Goal: Task Accomplishment & Management: Manage account settings

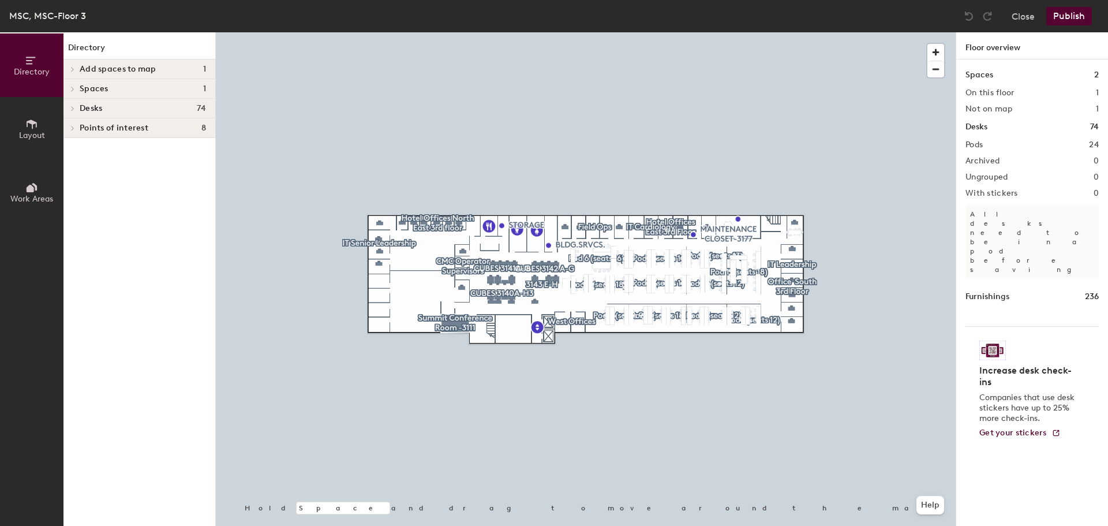
click at [79, 104] on div "Desks 74" at bounding box center [139, 109] width 152 height 20
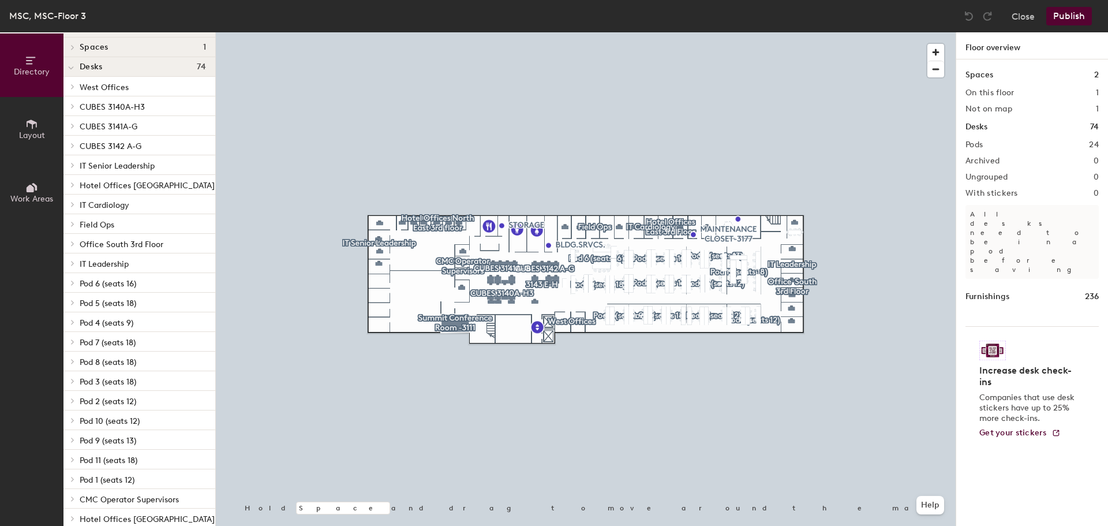
scroll to position [101, 0]
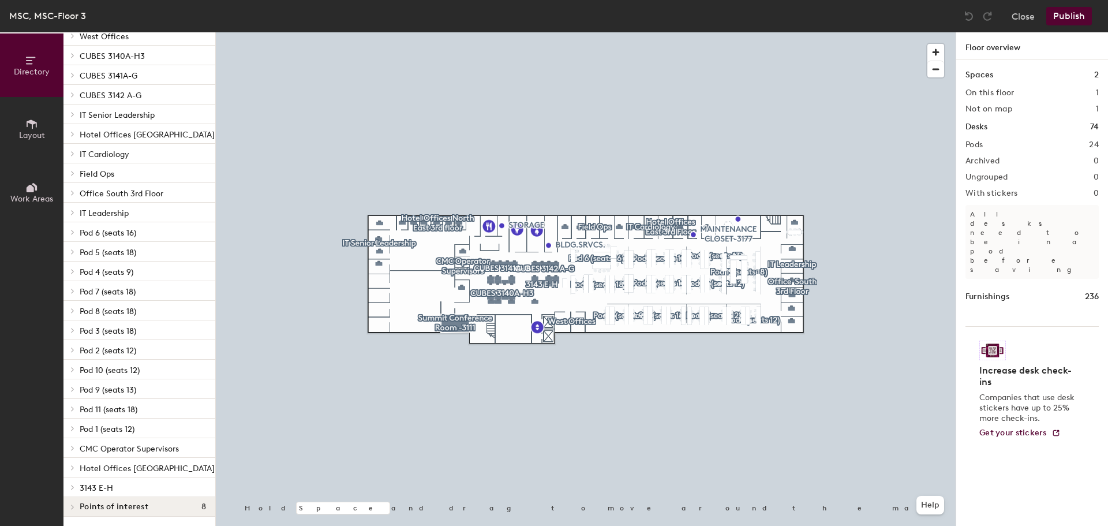
click at [78, 445] on div at bounding box center [72, 448] width 13 height 6
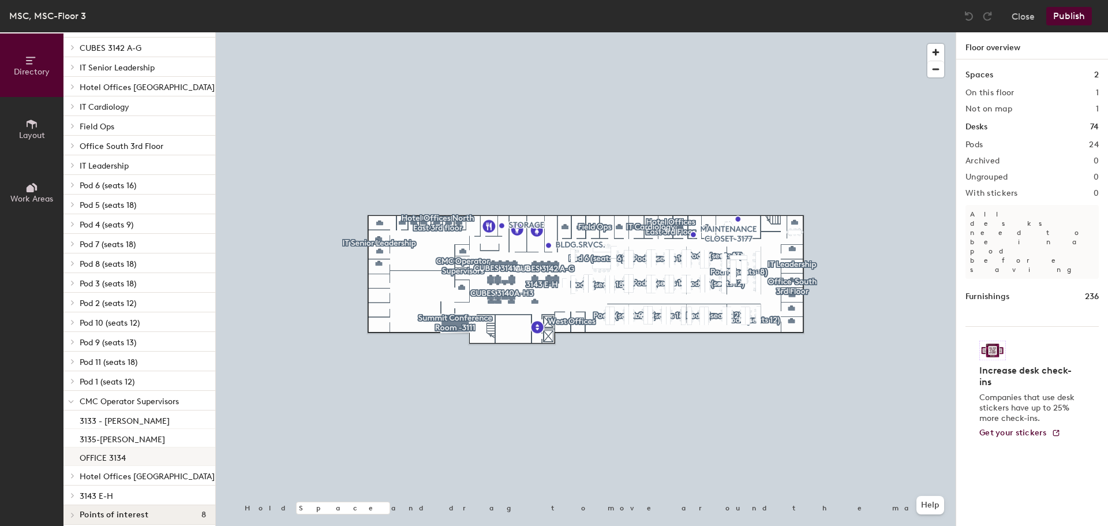
scroll to position [156, 0]
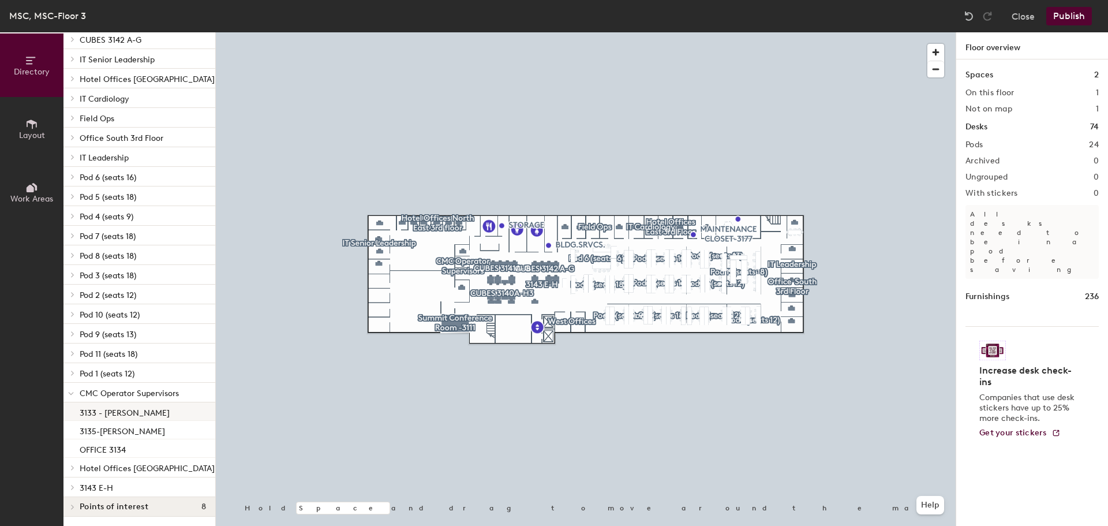
click at [109, 404] on p "3133 - [PERSON_NAME]" at bounding box center [125, 410] width 90 height 13
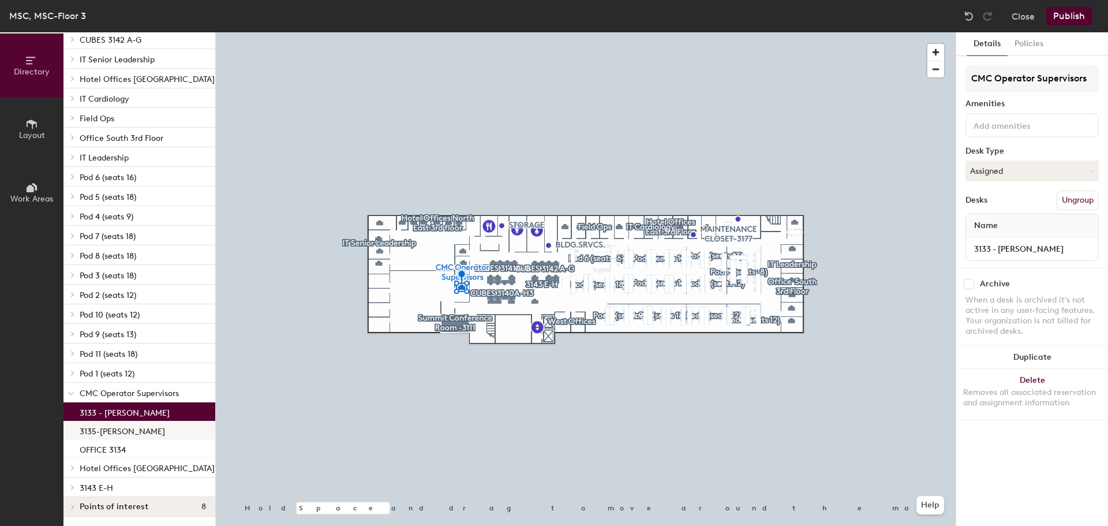
click at [107, 423] on p "3135-[PERSON_NAME]" at bounding box center [122, 429] width 85 height 13
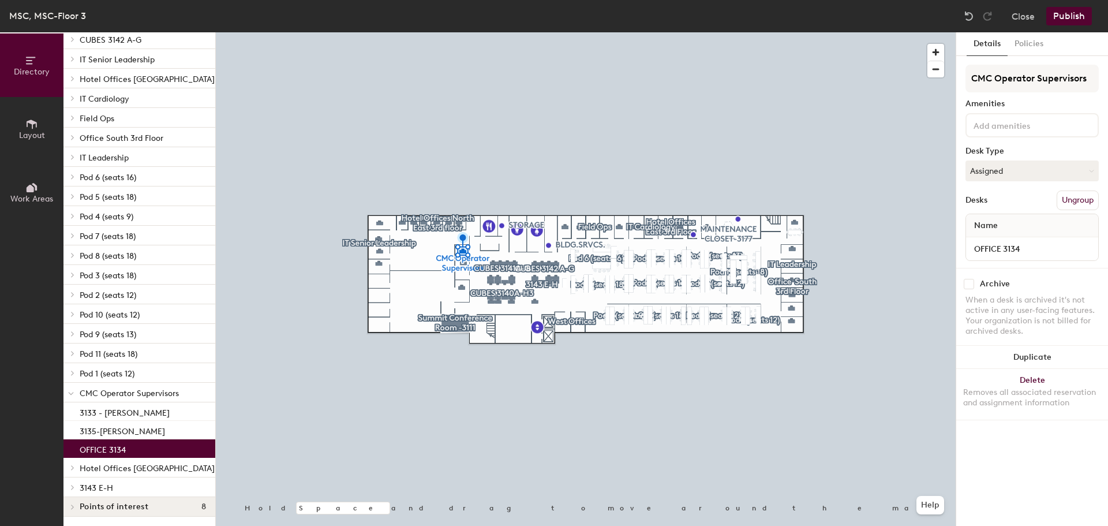
click at [106, 441] on p "OFFICE 3134" at bounding box center [103, 447] width 46 height 13
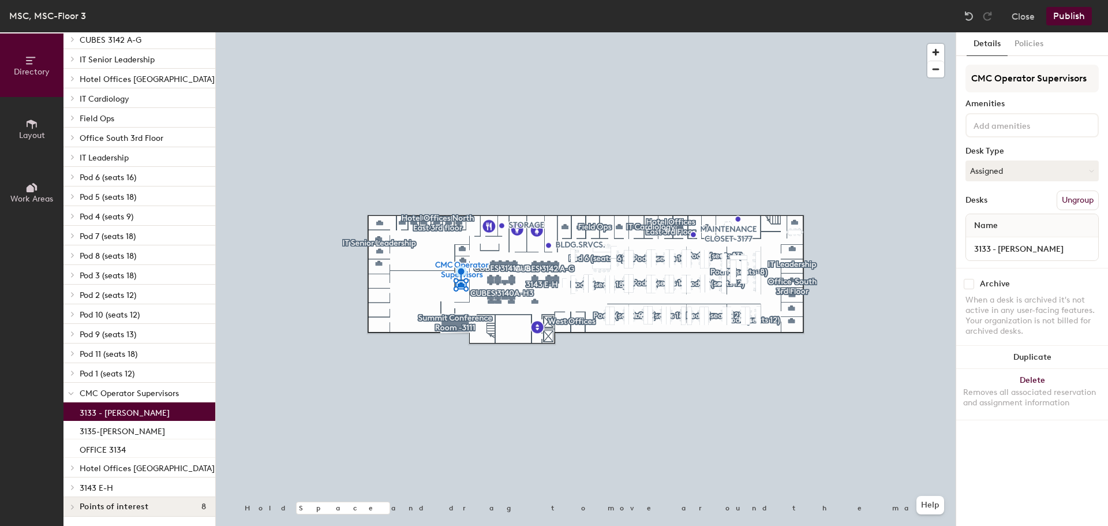
click at [127, 405] on p "3133 - [PERSON_NAME]" at bounding box center [125, 410] width 90 height 13
click at [127, 426] on p "3135-[PERSON_NAME]" at bounding box center [122, 429] width 85 height 13
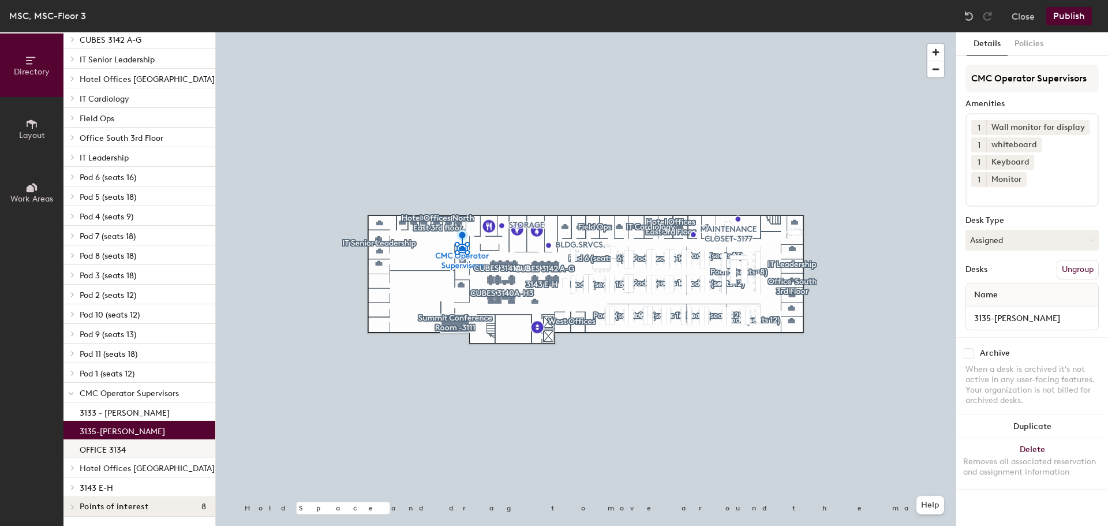
click at [126, 445] on div "OFFICE 3134" at bounding box center [139, 448] width 152 height 18
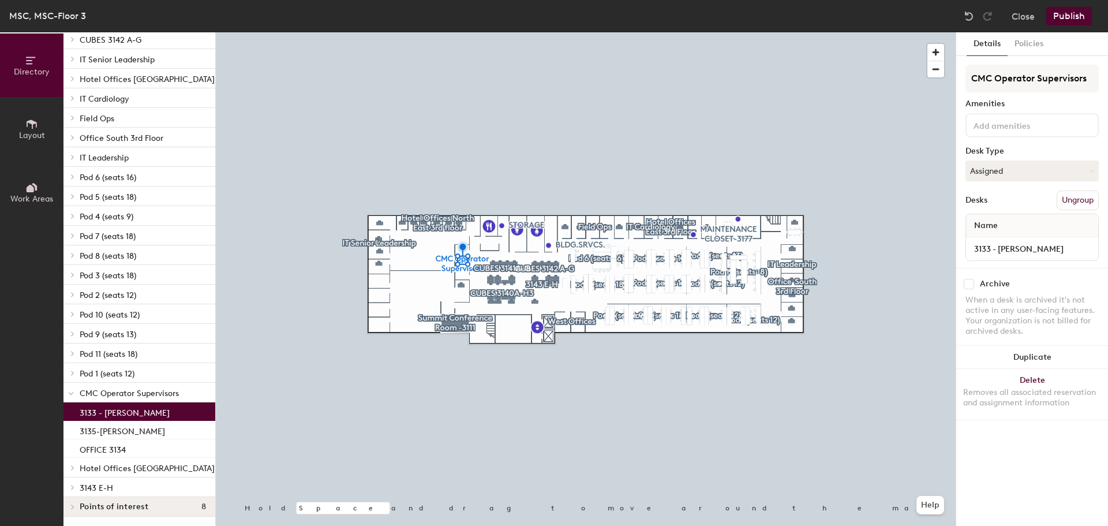
click at [132, 408] on p "3133 - [PERSON_NAME]" at bounding box center [125, 410] width 90 height 13
click at [1049, 250] on input "3133 - [PERSON_NAME]" at bounding box center [1031, 249] width 127 height 16
click at [1052, 248] on input "3133 - [PERSON_NAME]" at bounding box center [1031, 249] width 127 height 16
drag, startPoint x: 1054, startPoint y: 247, endPoint x: 998, endPoint y: 243, distance: 56.1
click at [998, 243] on input "3133 - [PERSON_NAME]" at bounding box center [1031, 249] width 127 height 16
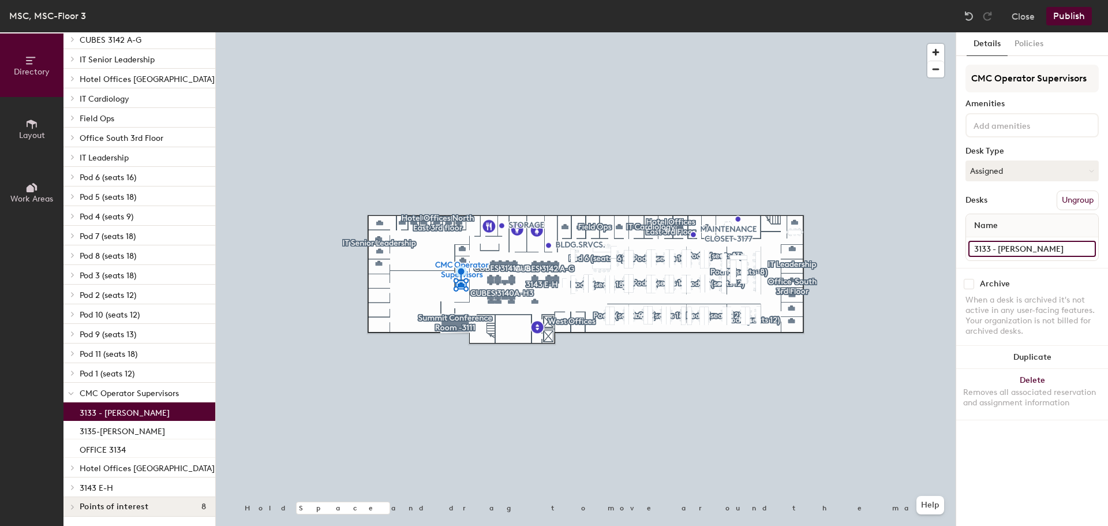
click at [1002, 244] on input "3133 - [PERSON_NAME]" at bounding box center [1031, 249] width 127 height 16
click at [1055, 252] on input "3133 - [PERSON_NAME]" at bounding box center [1031, 249] width 127 height 16
type input "3133 - [PERSON_NAME]"
click at [1066, 19] on button "Publish" at bounding box center [1069, 16] width 46 height 18
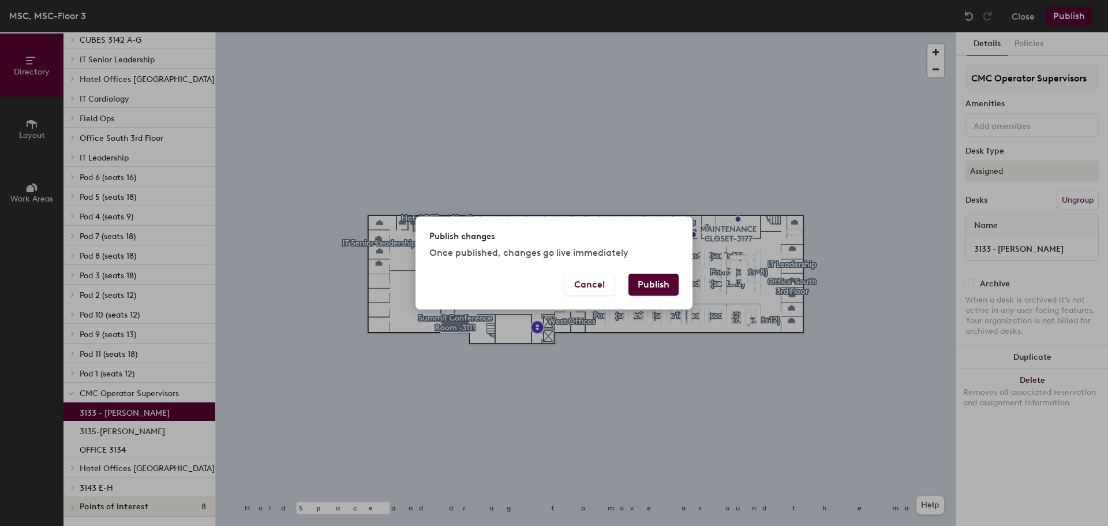
click at [640, 283] on button "Publish" at bounding box center [653, 284] width 50 height 22
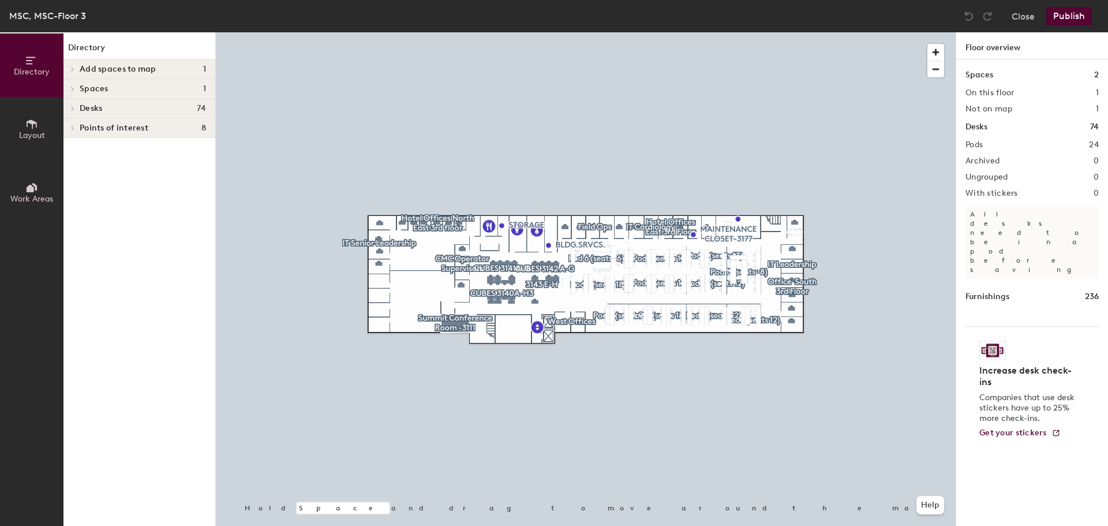
click at [185, 111] on h4 "Desks 74" at bounding box center [143, 108] width 126 height 9
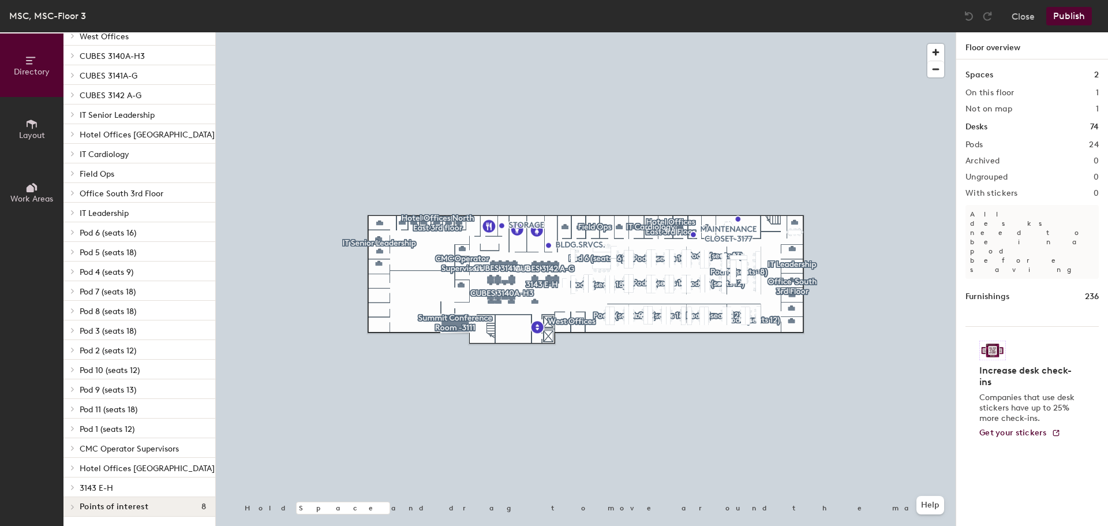
scroll to position [101, 0]
click at [160, 444] on span "CMC Operator Supervisors" at bounding box center [129, 449] width 99 height 10
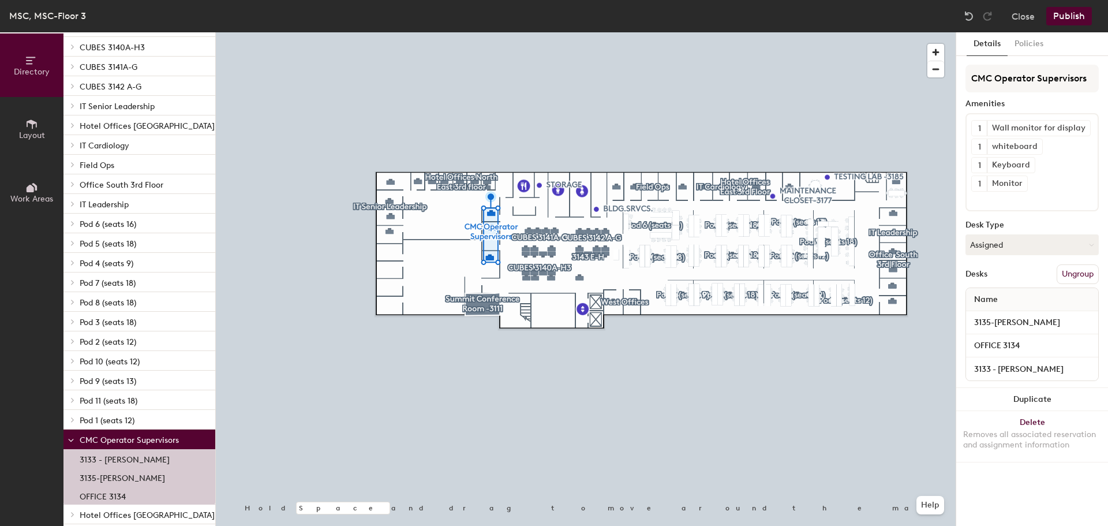
click at [152, 458] on p "3133 - [PERSON_NAME]" at bounding box center [125, 457] width 90 height 13
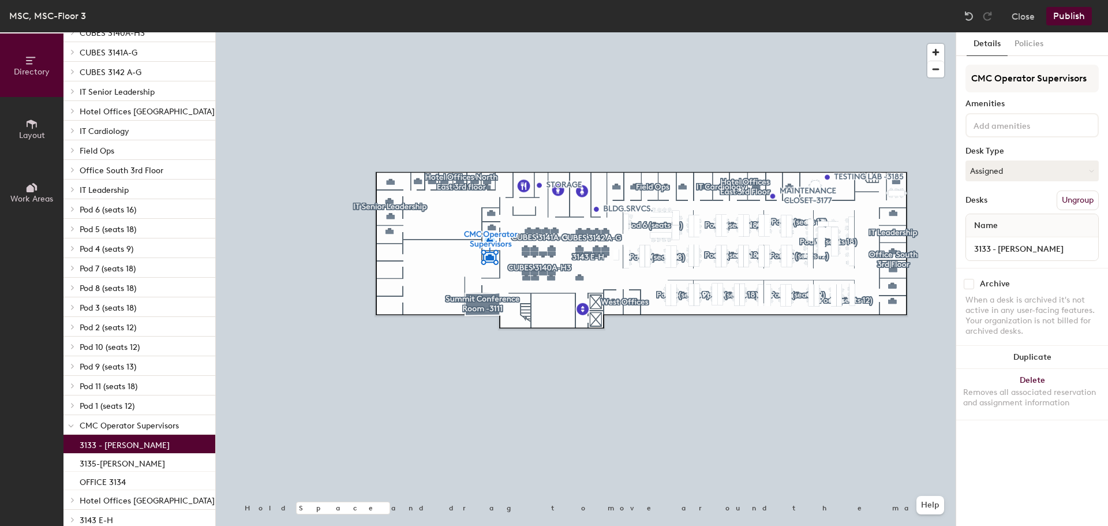
scroll to position [156, 0]
